Goal: Information Seeking & Learning: Learn about a topic

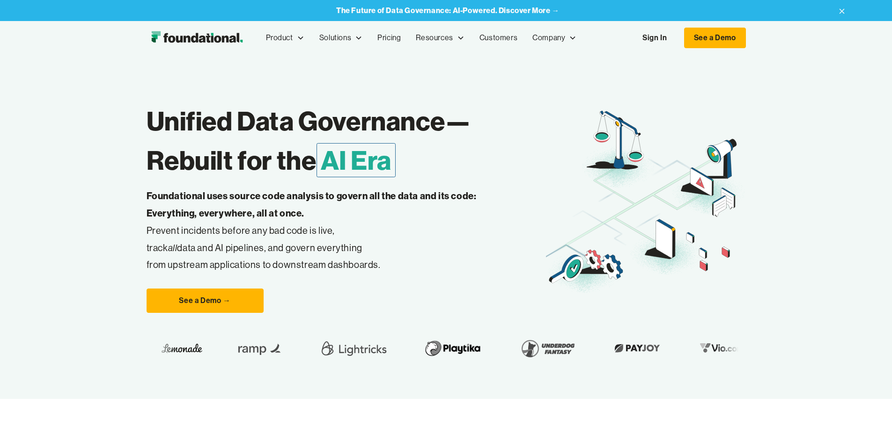
click at [676, 41] on link "Sign In" at bounding box center [654, 38] width 43 height 20
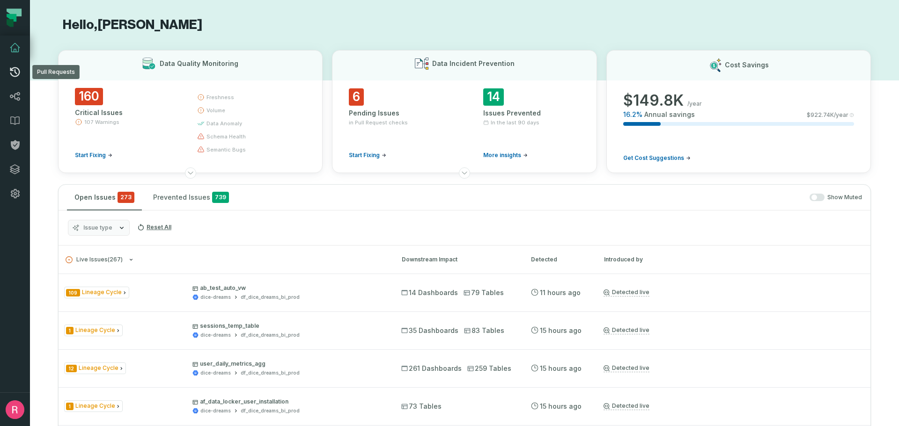
click at [19, 74] on icon at bounding box center [15, 72] width 10 height 10
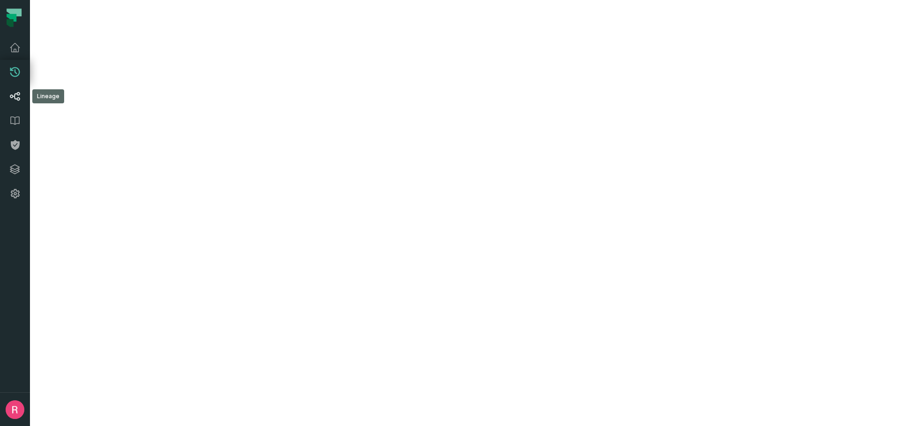
click at [11, 99] on icon at bounding box center [14, 96] width 11 height 11
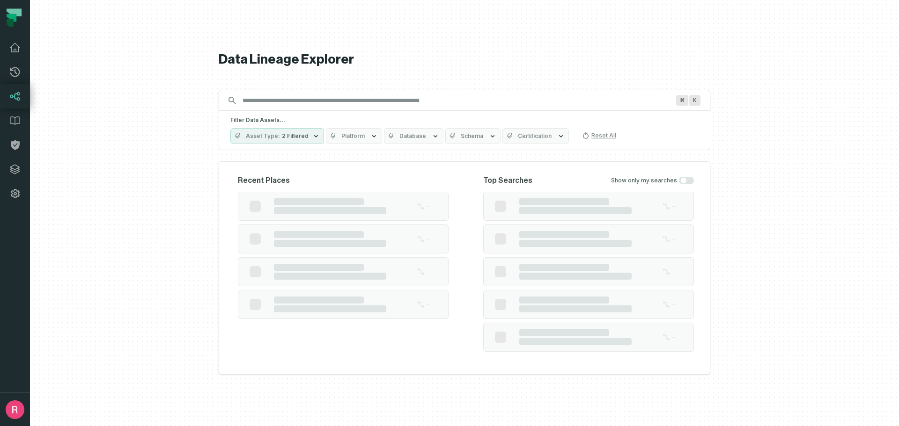
click at [299, 99] on input "Discovery Provider cmdk menu" at bounding box center [456, 100] width 438 height 15
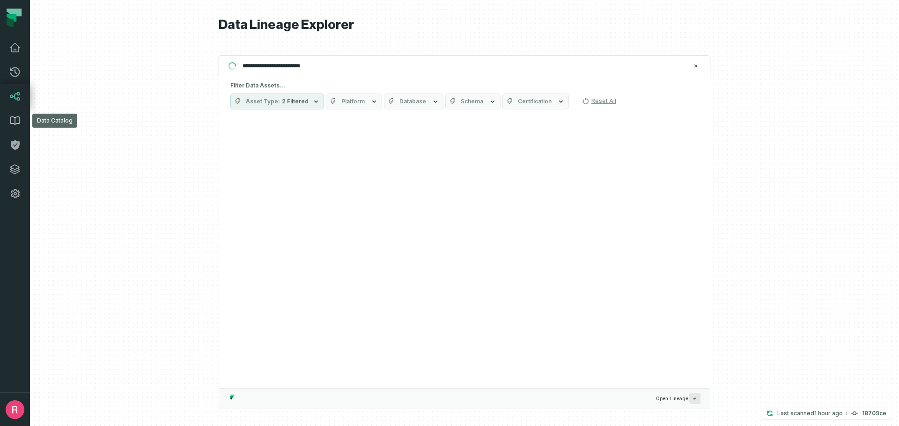
type input "**********"
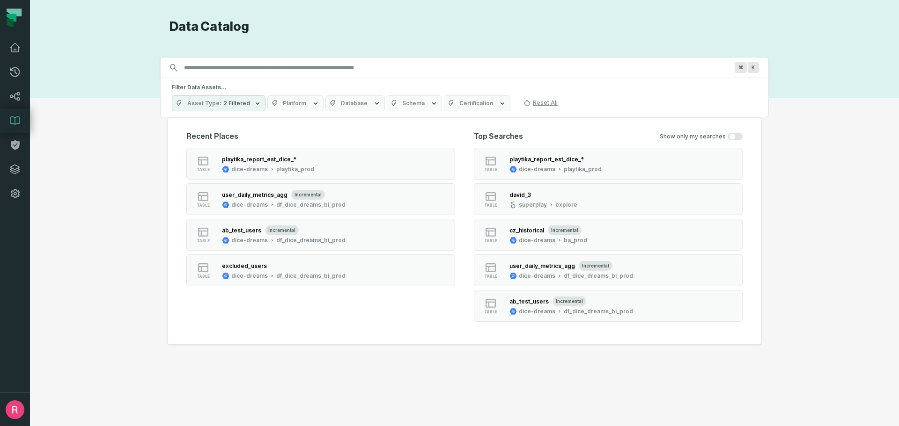
click at [256, 71] on input "Discovery Provider cmdk menu" at bounding box center [455, 67] width 555 height 15
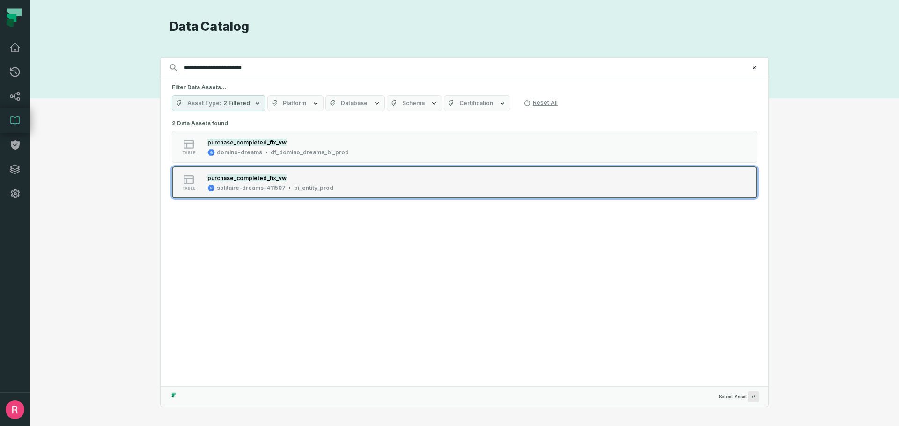
type input "**********"
click at [309, 173] on div "purchase_completed_fix_vw" at bounding box center [270, 177] width 126 height 9
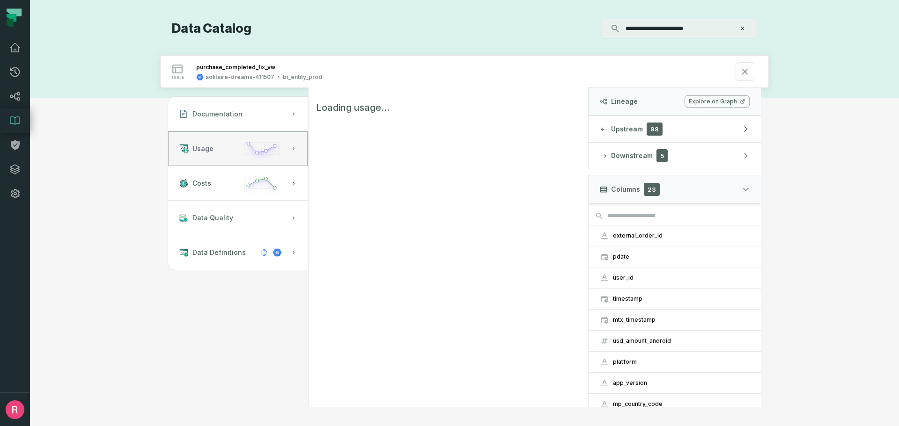
click at [245, 146] on icon "button" at bounding box center [262, 152] width 44 height 27
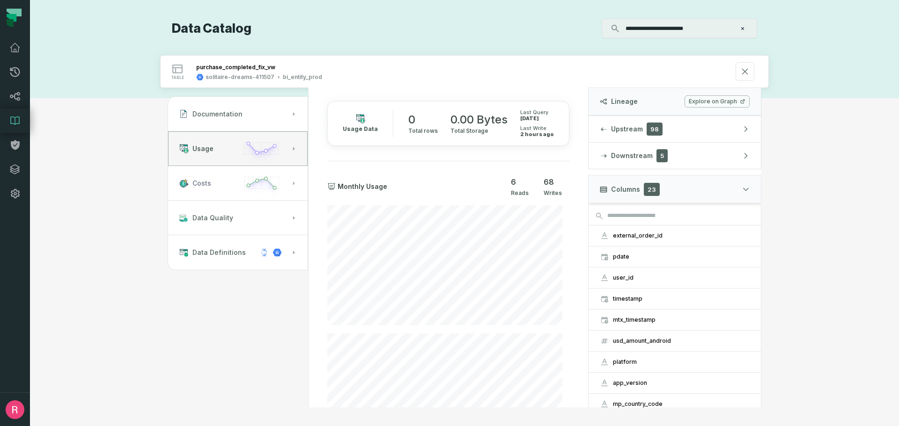
click at [246, 178] on icon "button" at bounding box center [262, 187] width 44 height 27
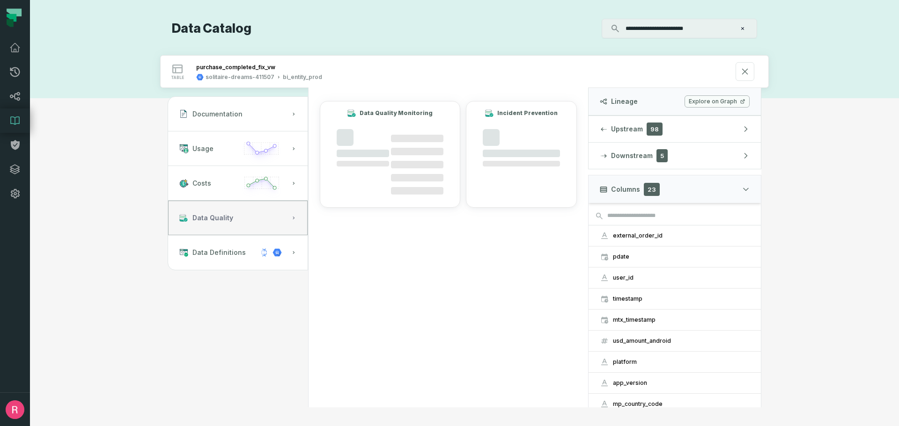
click at [239, 218] on button "Data Quality" at bounding box center [237, 218] width 139 height 35
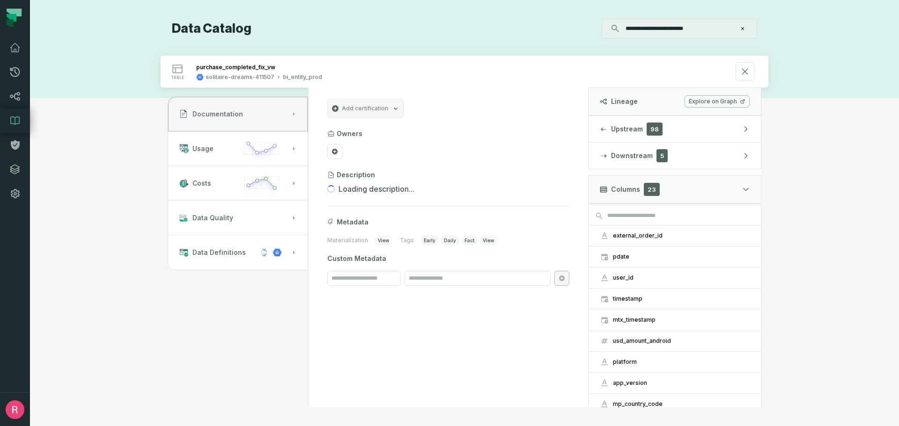
click at [229, 122] on button "Documentation" at bounding box center [237, 114] width 139 height 35
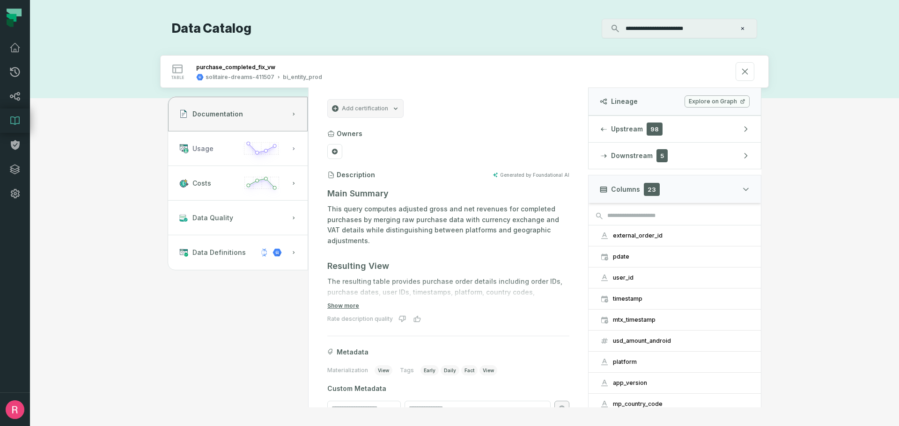
click at [227, 141] on button "Usage" at bounding box center [237, 149] width 139 height 35
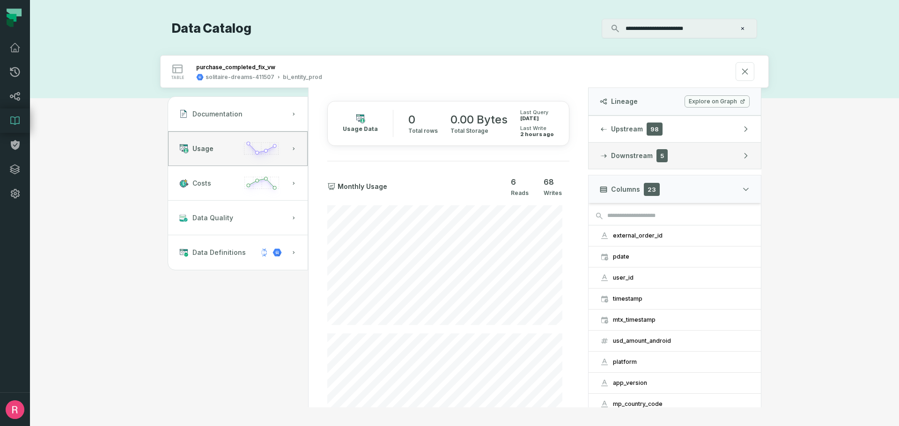
click at [642, 154] on span "Downstream" at bounding box center [632, 155] width 42 height 9
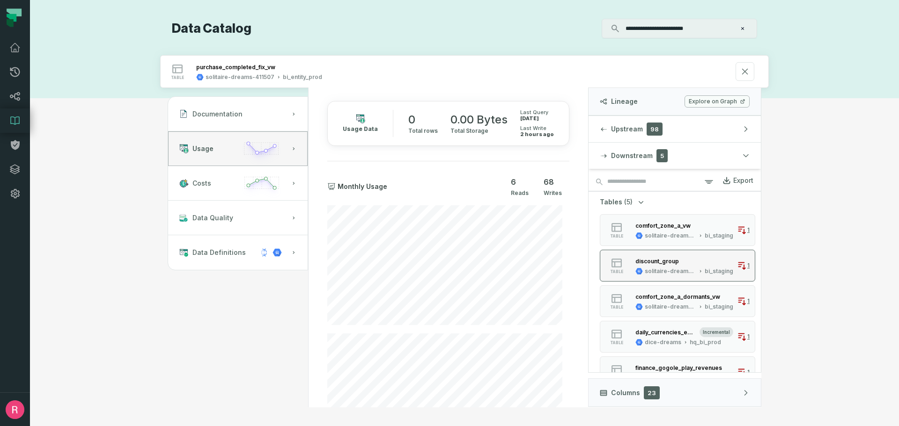
scroll to position [20, 0]
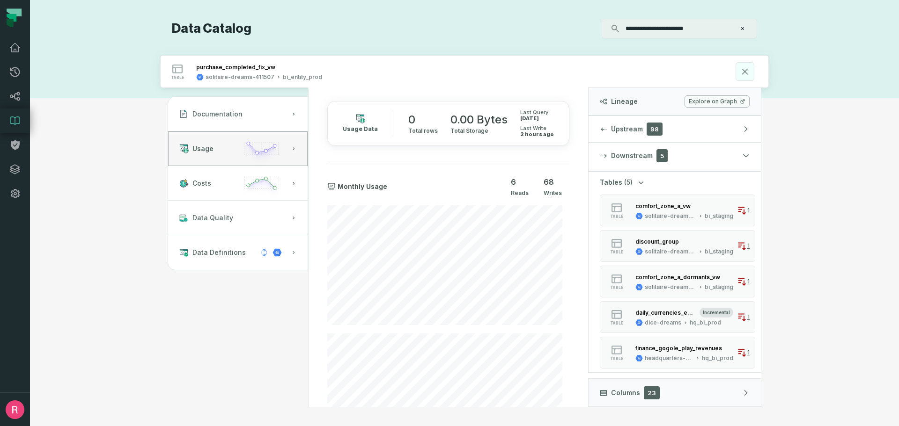
click at [748, 73] on icon at bounding box center [745, 71] width 10 height 10
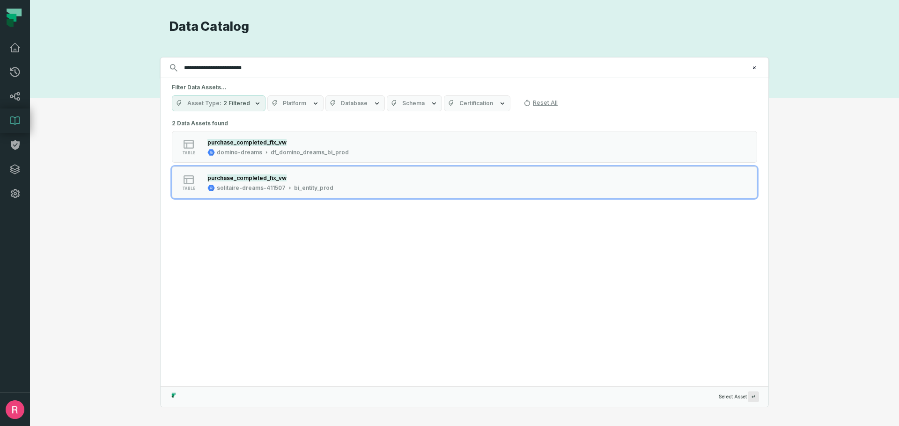
click at [269, 72] on input "**********" at bounding box center [463, 67] width 570 height 15
type input "**********"
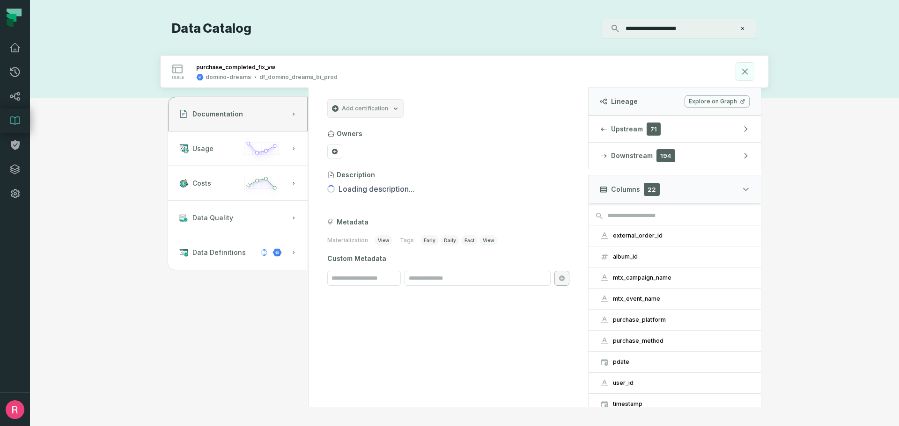
click at [747, 78] on button at bounding box center [744, 71] width 19 height 19
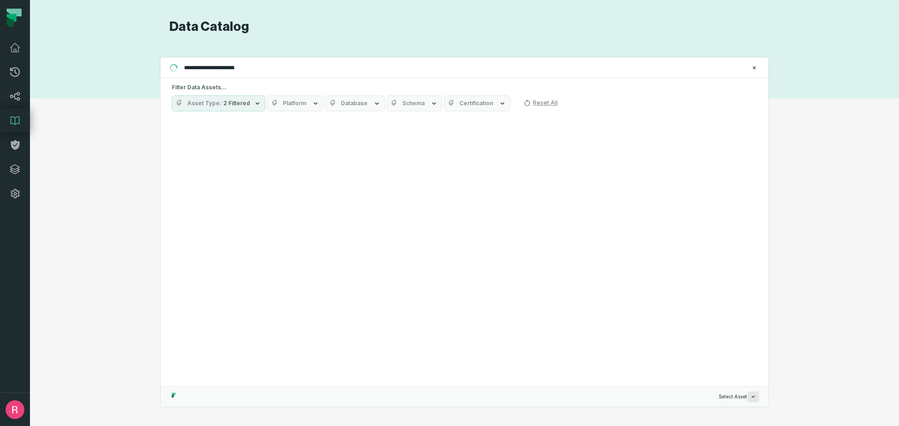
click at [254, 65] on input "**********" at bounding box center [463, 67] width 570 height 15
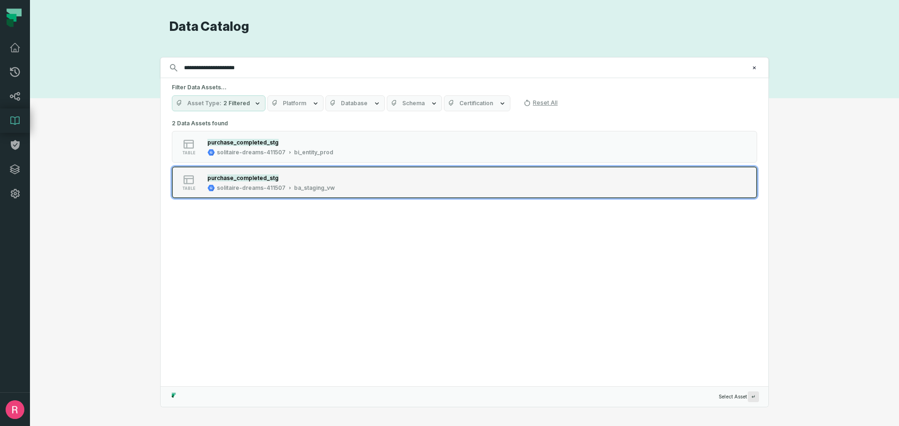
click at [337, 181] on div "table purchase_completed_stg solitaire-dreams-411507 ba_staging_vw" at bounding box center [291, 182] width 234 height 19
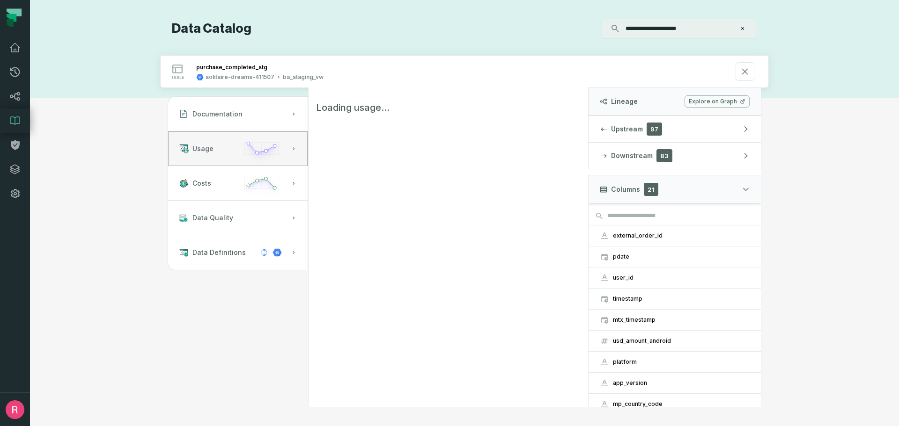
click at [233, 147] on button "Usage" at bounding box center [237, 149] width 139 height 35
click at [218, 191] on button "Costs" at bounding box center [237, 183] width 139 height 35
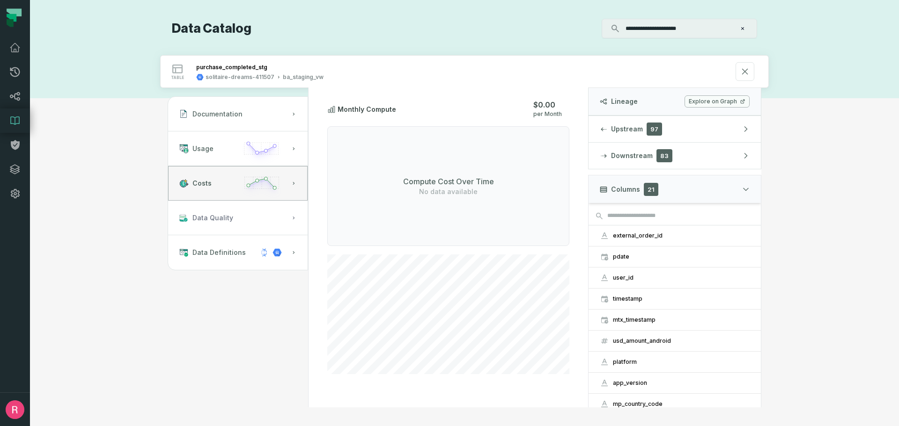
click at [246, 217] on button "Data Quality" at bounding box center [237, 218] width 139 height 35
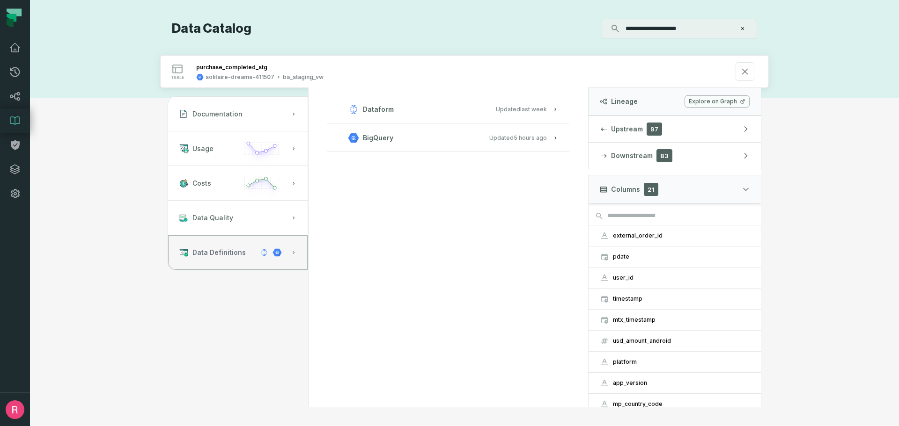
click at [233, 256] on span "Data Definitions" at bounding box center [218, 252] width 53 height 9
click at [743, 74] on icon at bounding box center [745, 71] width 10 height 10
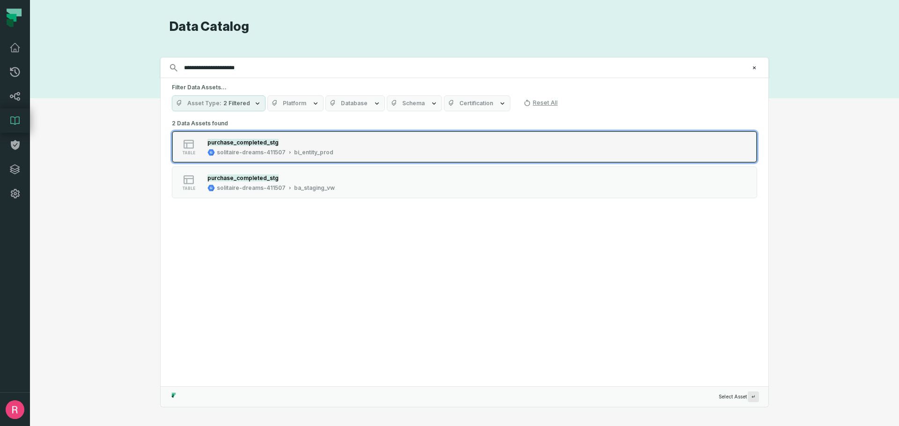
click at [228, 150] on div "solitaire-dreams-411507" at bounding box center [251, 152] width 69 height 7
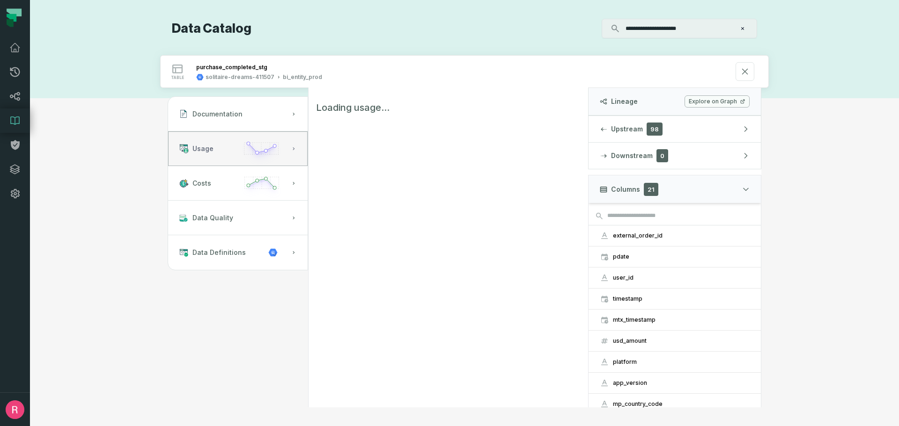
click at [242, 153] on icon "button" at bounding box center [262, 152] width 44 height 27
click at [742, 75] on icon at bounding box center [745, 71] width 10 height 10
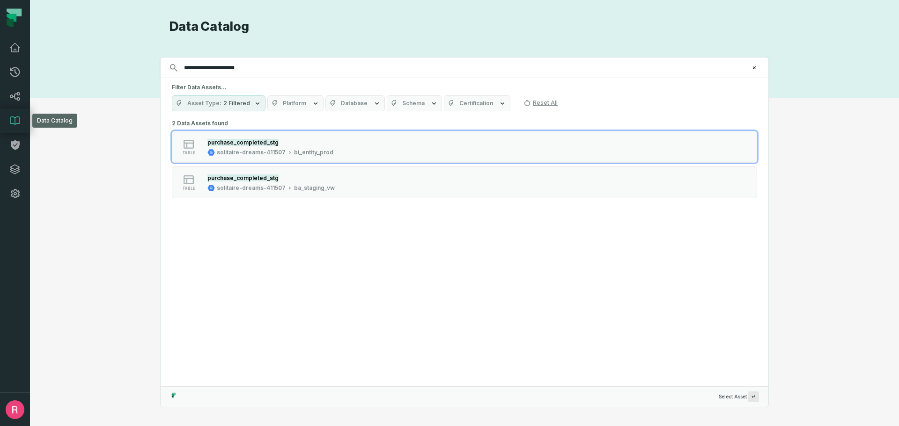
click at [20, 124] on icon at bounding box center [14, 120] width 11 height 11
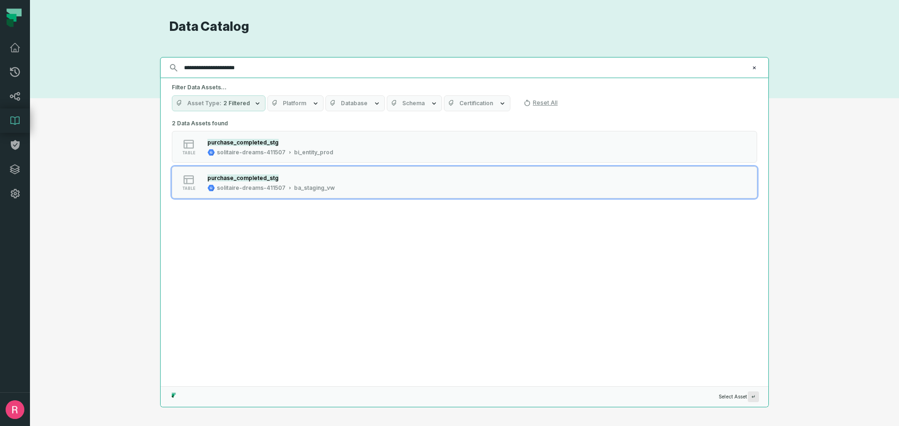
click at [753, 66] on icon "Clear search query" at bounding box center [754, 68] width 6 height 6
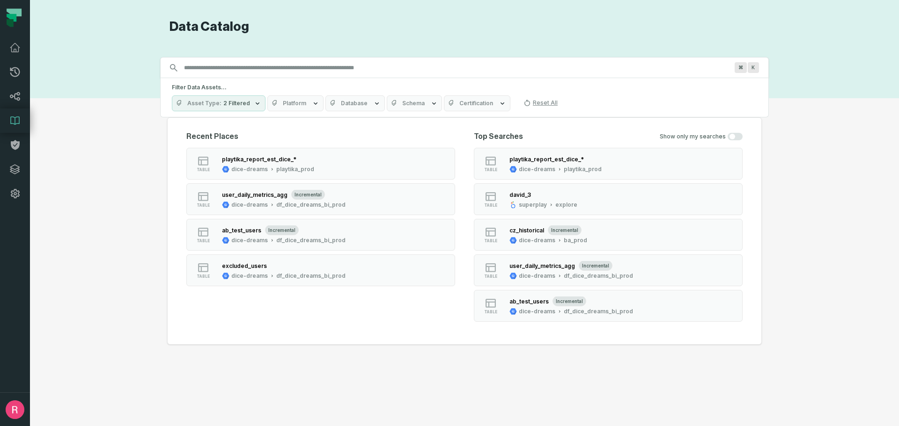
click at [473, 107] on span "Certification" at bounding box center [476, 103] width 34 height 7
click at [474, 103] on span "Certification" at bounding box center [476, 103] width 34 height 7
click at [417, 101] on span "Schema" at bounding box center [413, 103] width 22 height 7
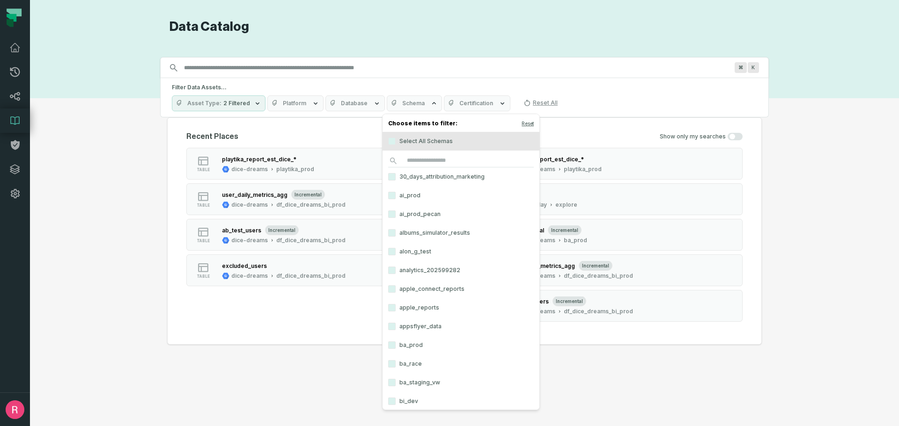
click at [414, 99] on button "Schema" at bounding box center [414, 103] width 55 height 16
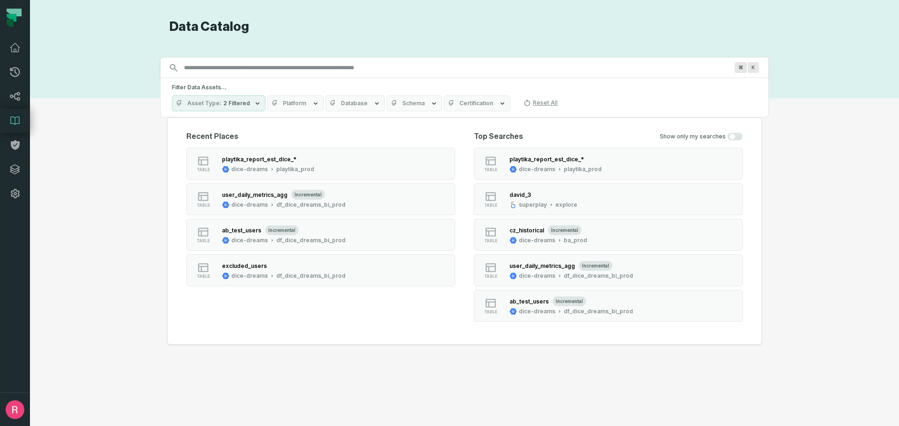
click at [451, 105] on button "Certification" at bounding box center [477, 103] width 66 height 16
click at [480, 179] on label "Deprecated" at bounding box center [497, 178] width 116 height 19
click at [452, 179] on button "Deprecated" at bounding box center [448, 178] width 7 height 7
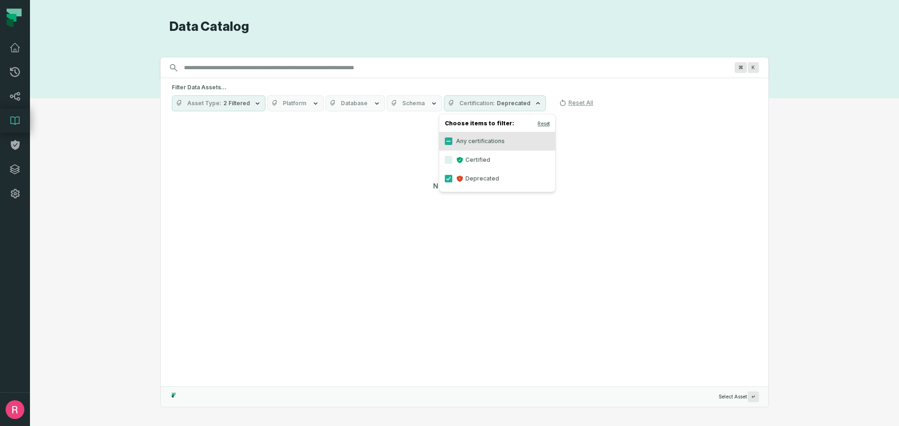
click at [471, 182] on label "Deprecated" at bounding box center [497, 178] width 116 height 19
click at [452, 182] on button "Deprecated" at bounding box center [448, 178] width 7 height 7
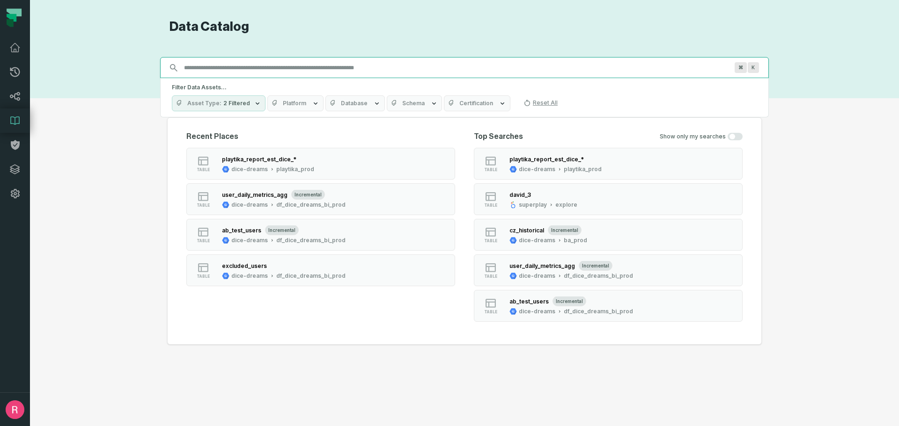
click at [318, 72] on input "Discovery Provider cmdk menu" at bounding box center [455, 67] width 555 height 15
paste input "**********"
type input "**********"
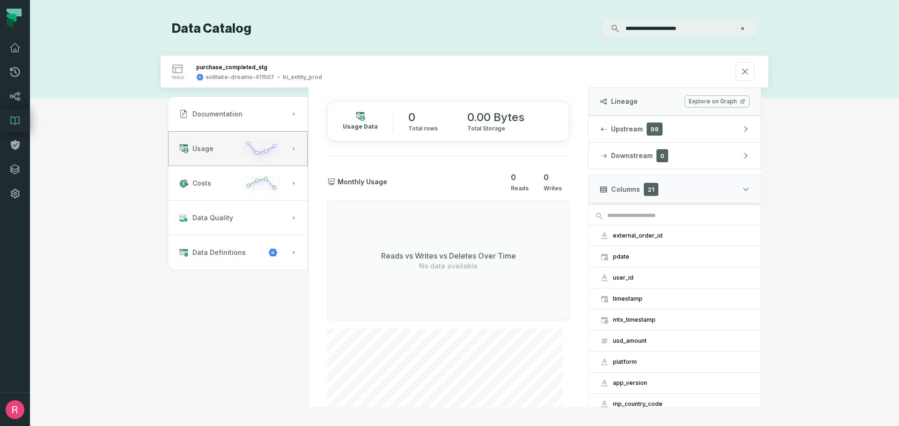
click at [247, 150] on icon "button" at bounding box center [262, 152] width 44 height 27
click at [746, 77] on button at bounding box center [744, 71] width 19 height 19
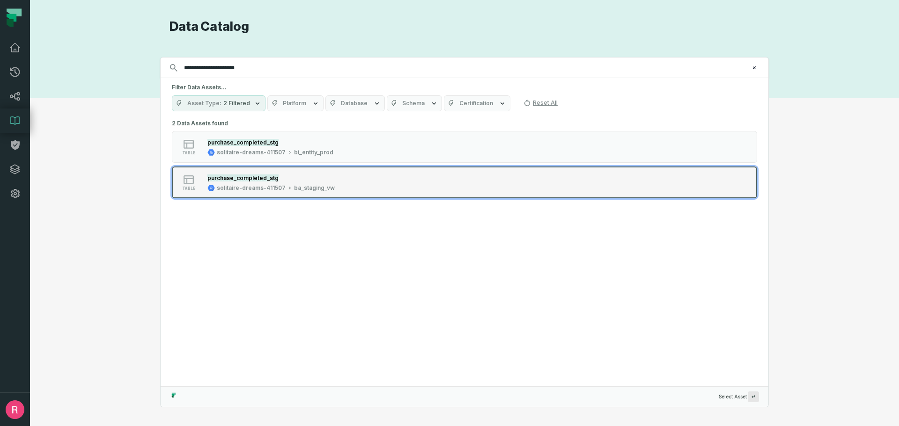
click at [273, 172] on button "table purchase_completed_stg solitaire-dreams-411507 ba_staging_vw" at bounding box center [464, 183] width 585 height 32
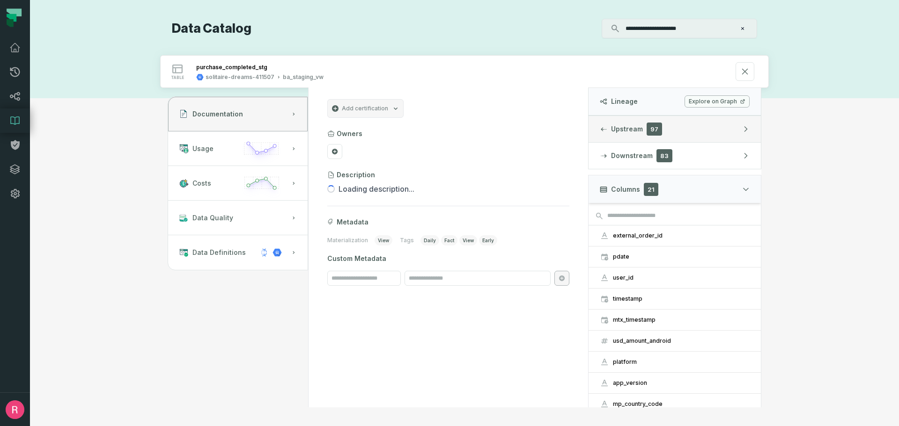
click at [675, 129] on button "Upstream 97" at bounding box center [674, 129] width 172 height 26
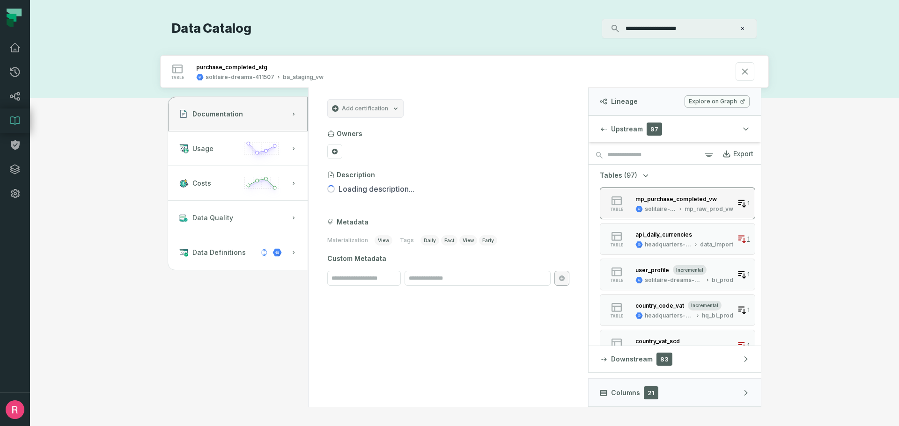
click at [675, 208] on div "solitaire-dreams-411507" at bounding box center [660, 209] width 31 height 7
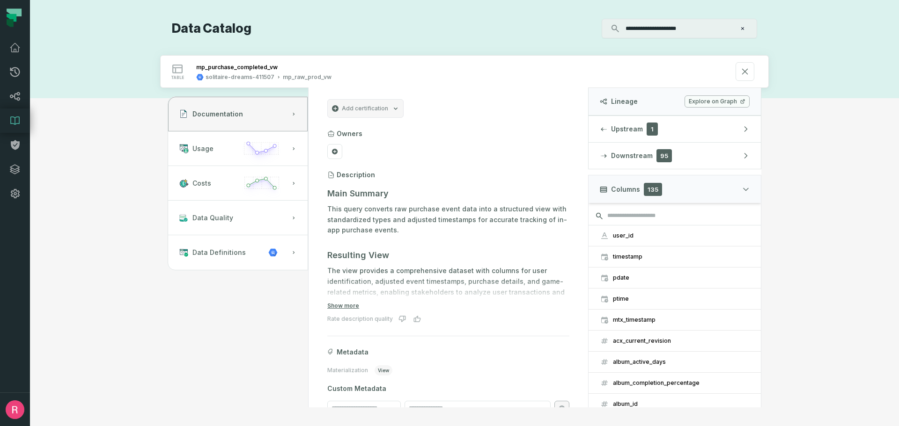
click at [653, 215] on input "search" at bounding box center [674, 216] width 172 height 19
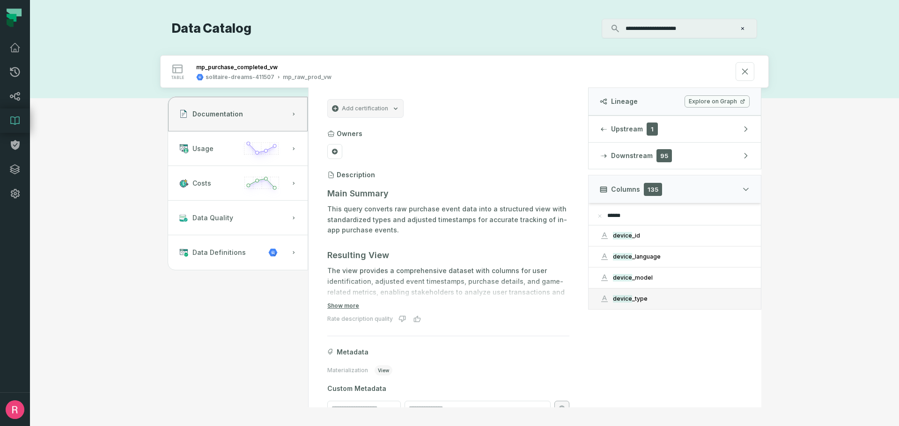
type input "******"
click at [641, 304] on button "device _type" at bounding box center [674, 299] width 172 height 21
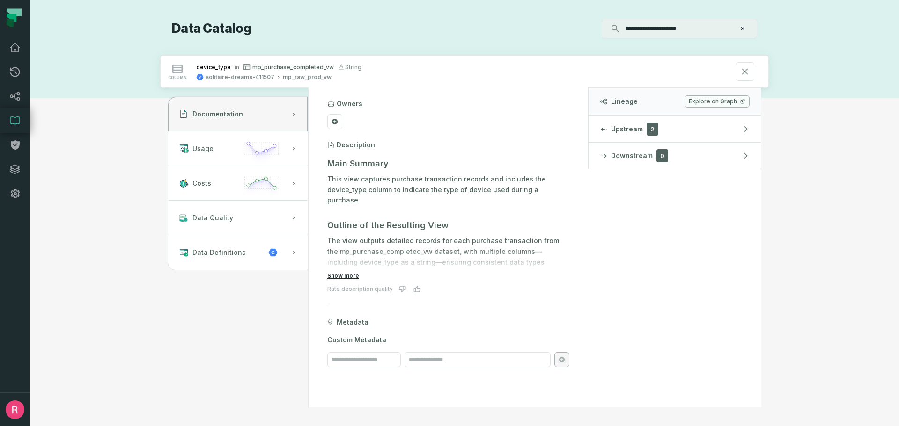
click at [345, 279] on button "Show more" at bounding box center [343, 275] width 32 height 7
